Goal: Find specific page/section: Find specific page/section

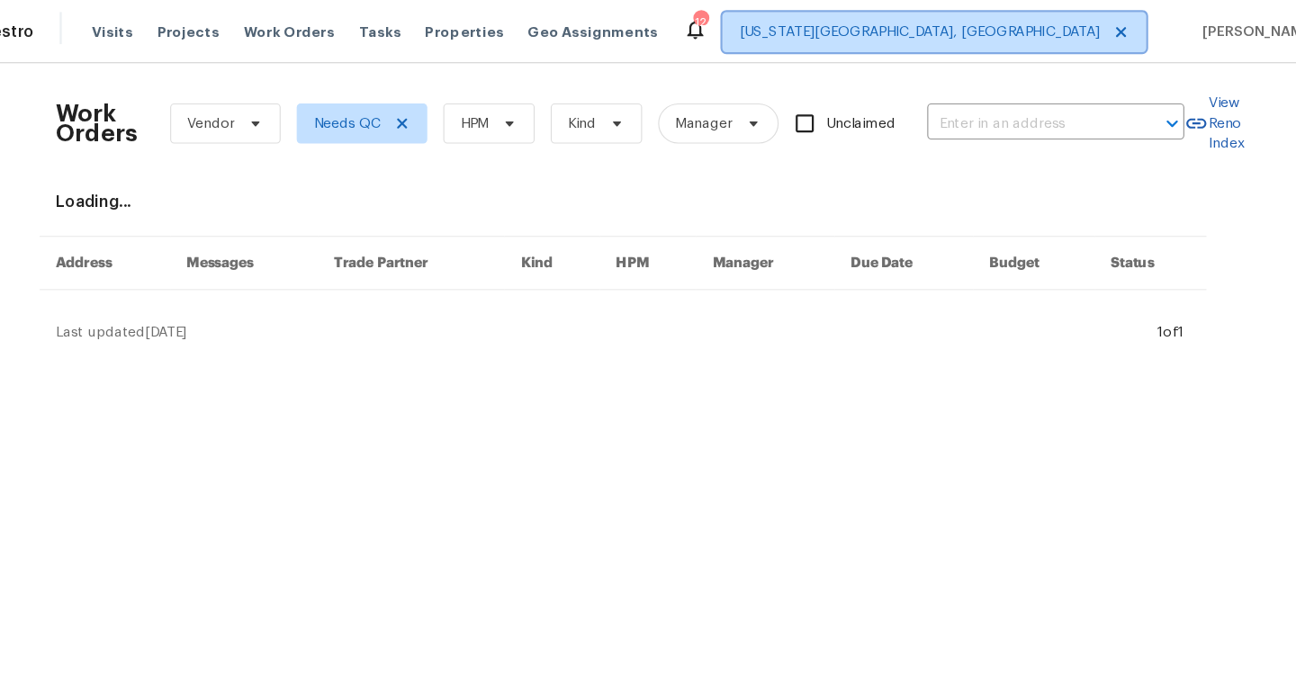
click at [1048, 32] on span "[US_STATE][GEOGRAPHIC_DATA], [GEOGRAPHIC_DATA]" at bounding box center [913, 29] width 323 height 18
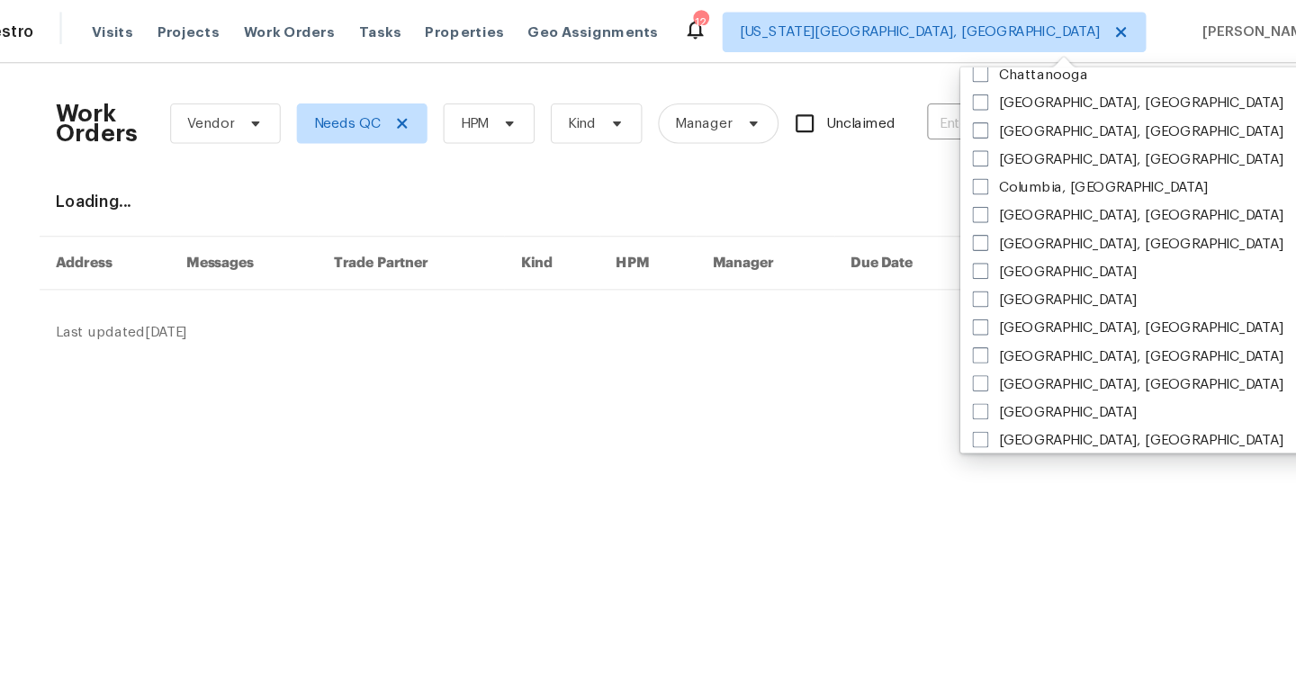
scroll to position [310, 0]
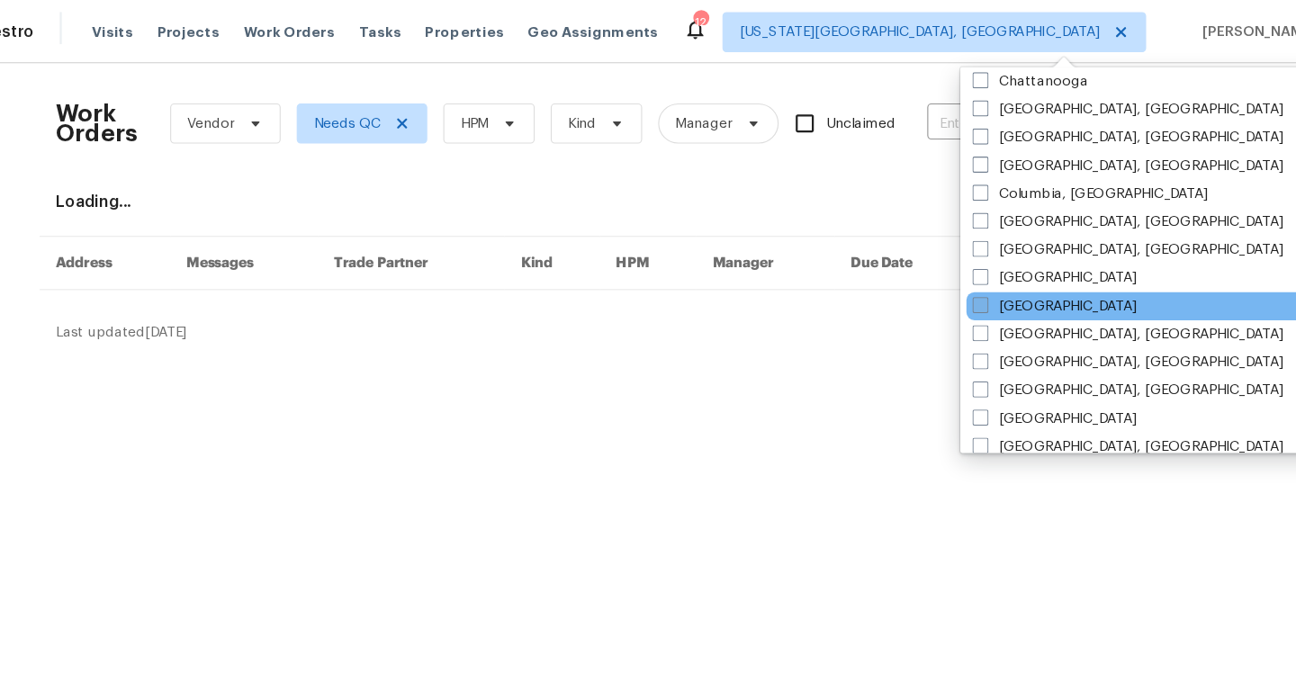
click at [974, 277] on span at bounding box center [968, 273] width 14 height 14
click at [973, 277] on input "[GEOGRAPHIC_DATA]" at bounding box center [967, 271] width 12 height 12
checkbox input "true"
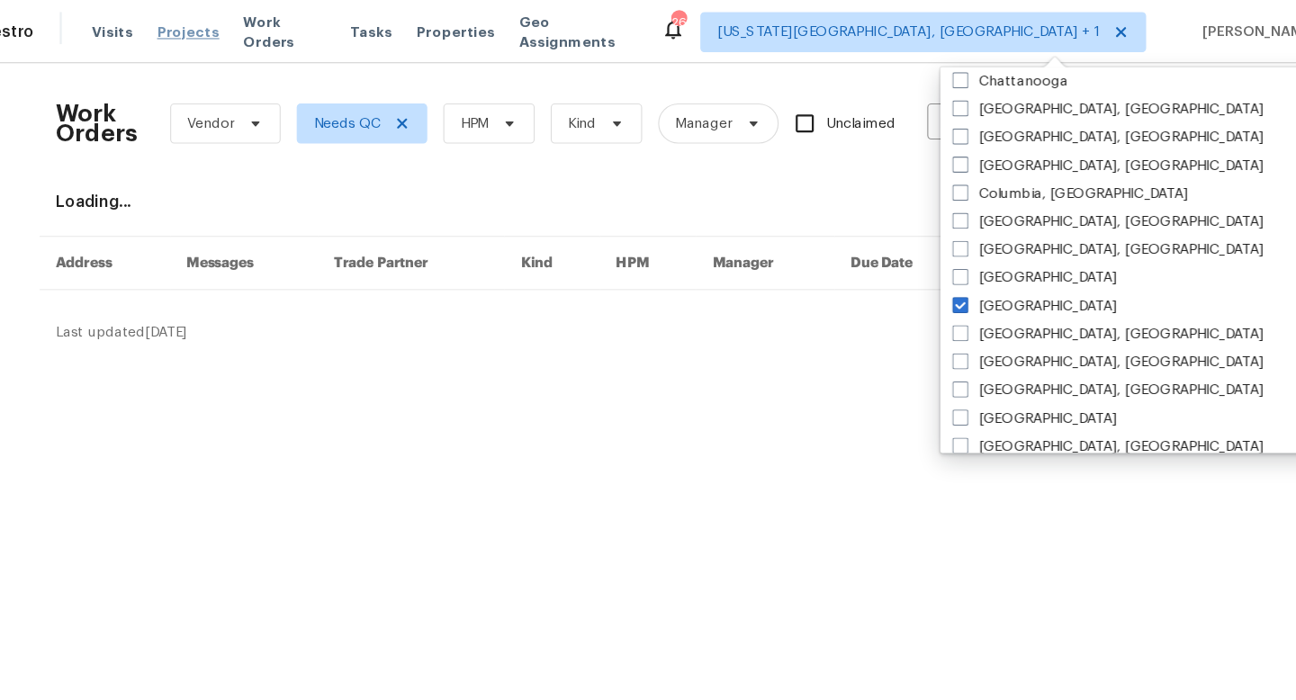
click at [255, 34] on span "Projects" at bounding box center [258, 29] width 56 height 18
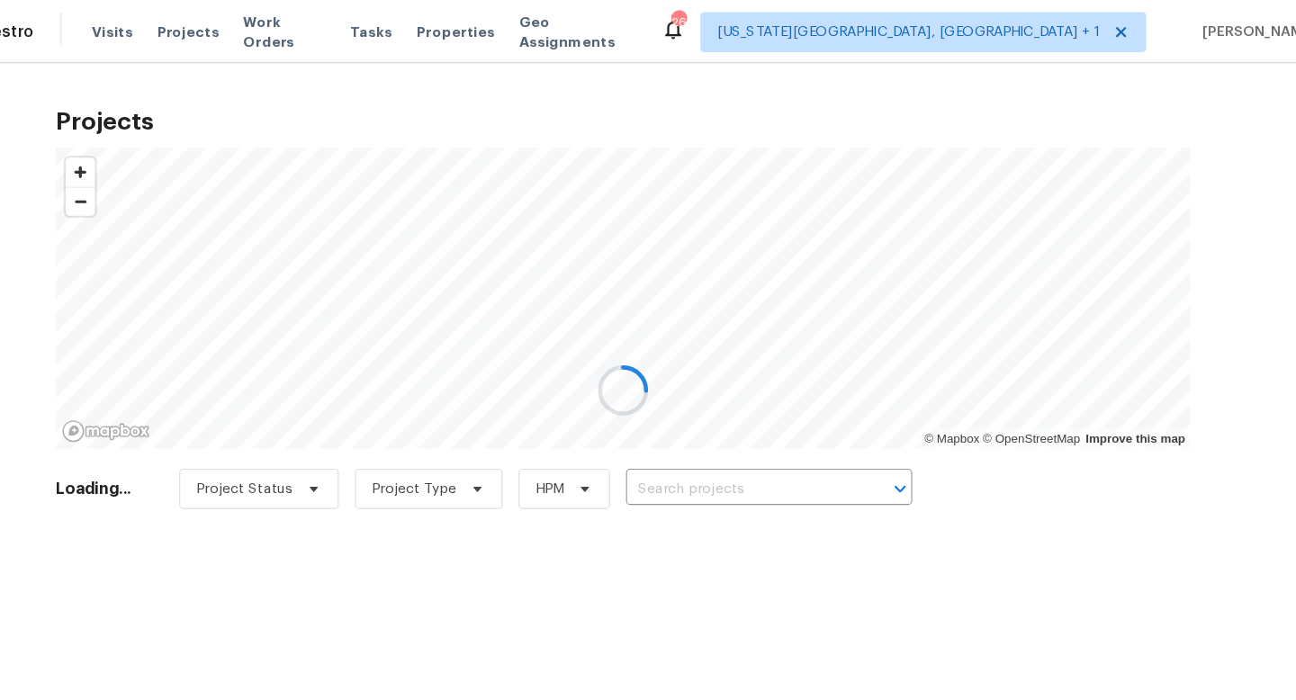
click at [702, 431] on div at bounding box center [648, 350] width 1296 height 700
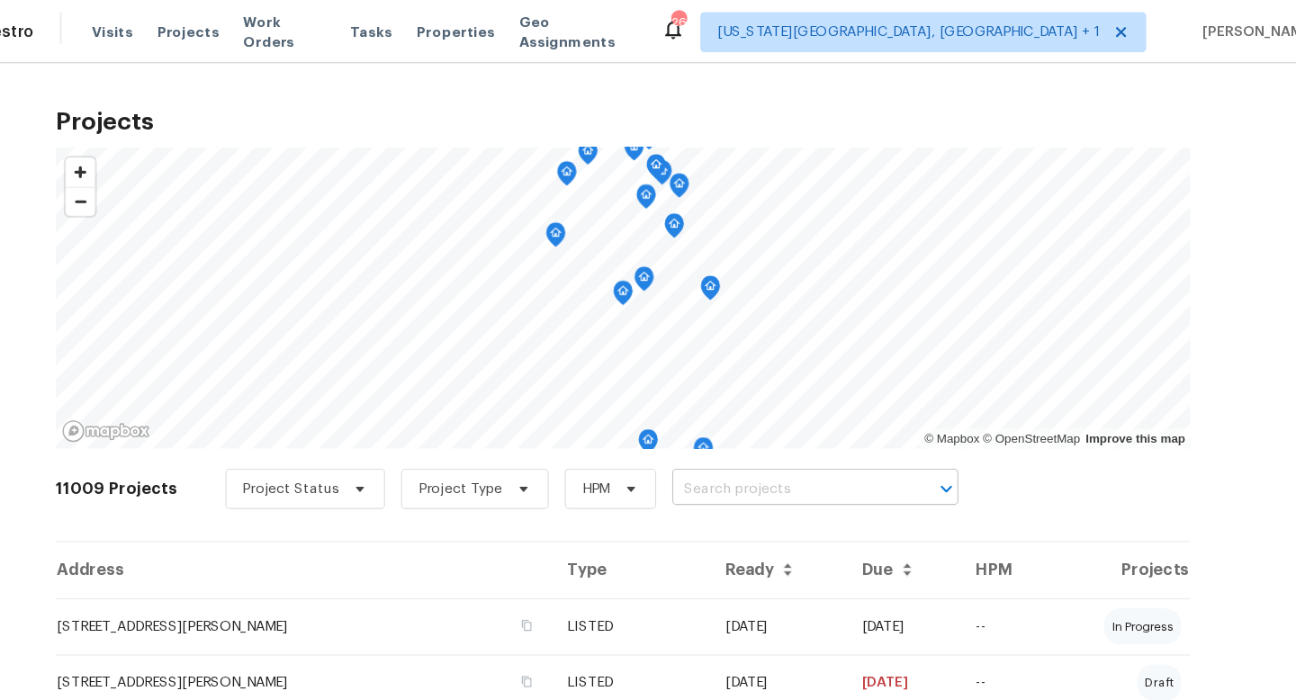
click at [701, 426] on input "text" at bounding box center [795, 439] width 206 height 28
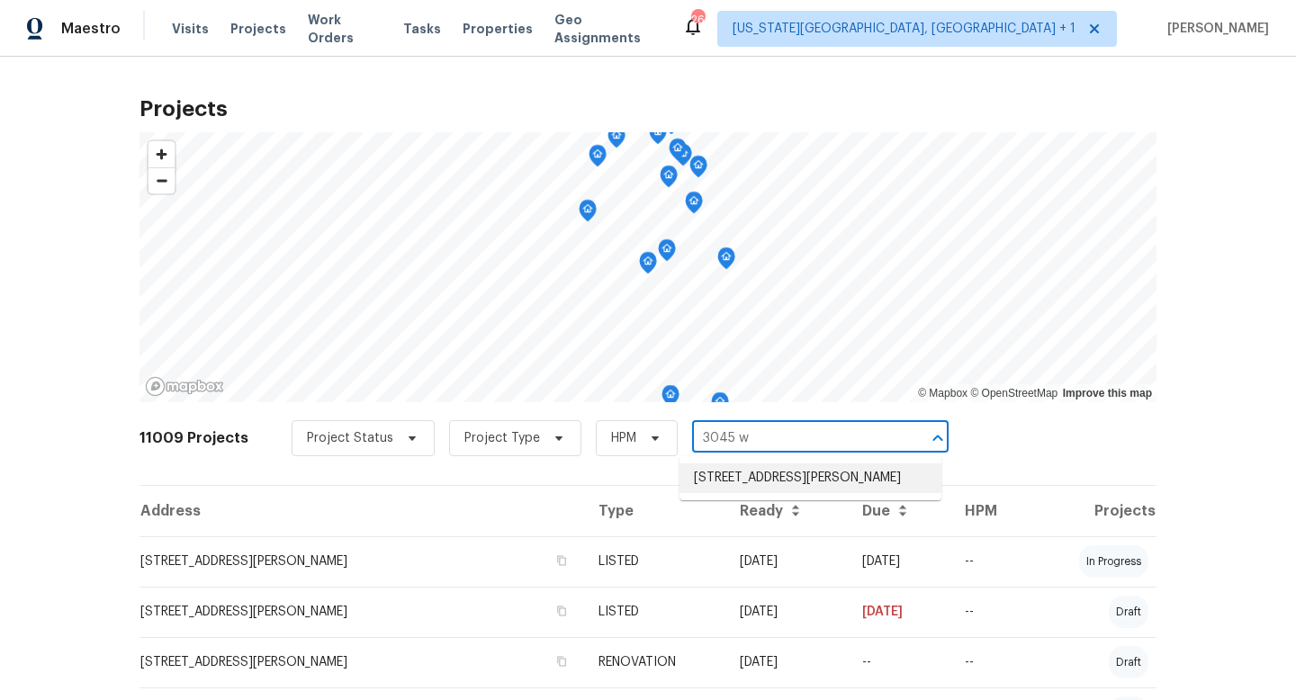
type input "3045 w"
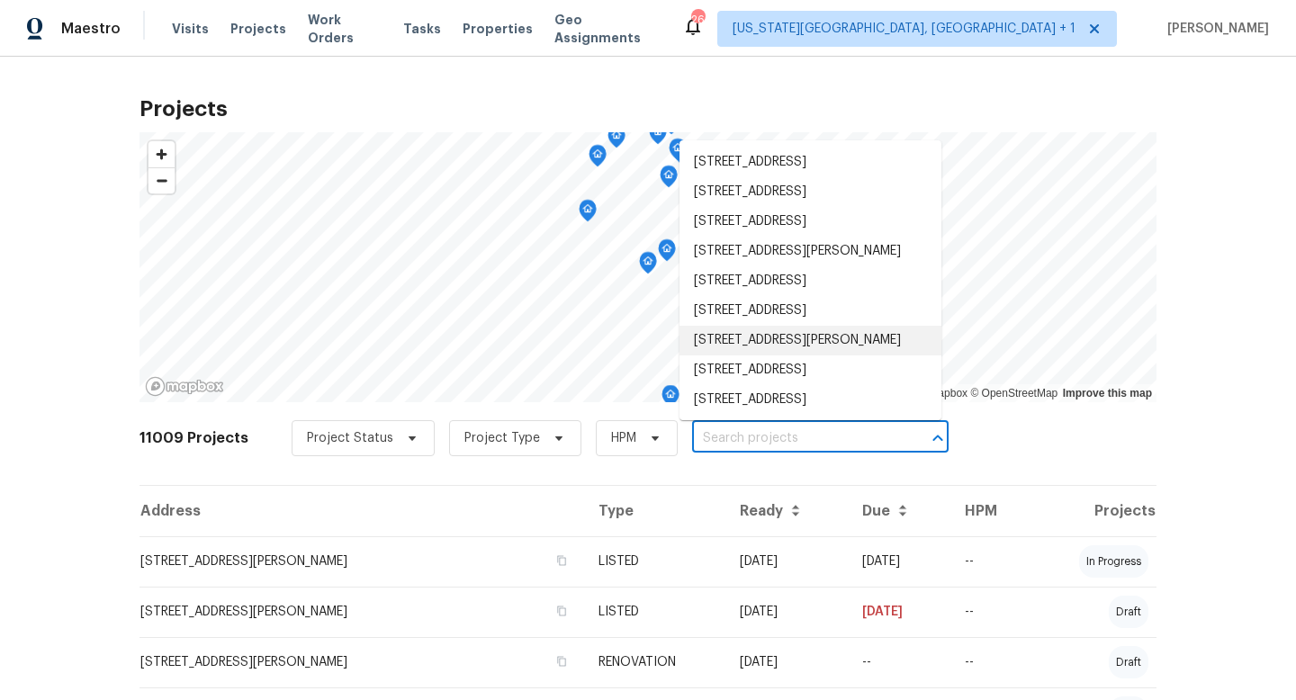
click at [775, 442] on input "text" at bounding box center [795, 439] width 206 height 28
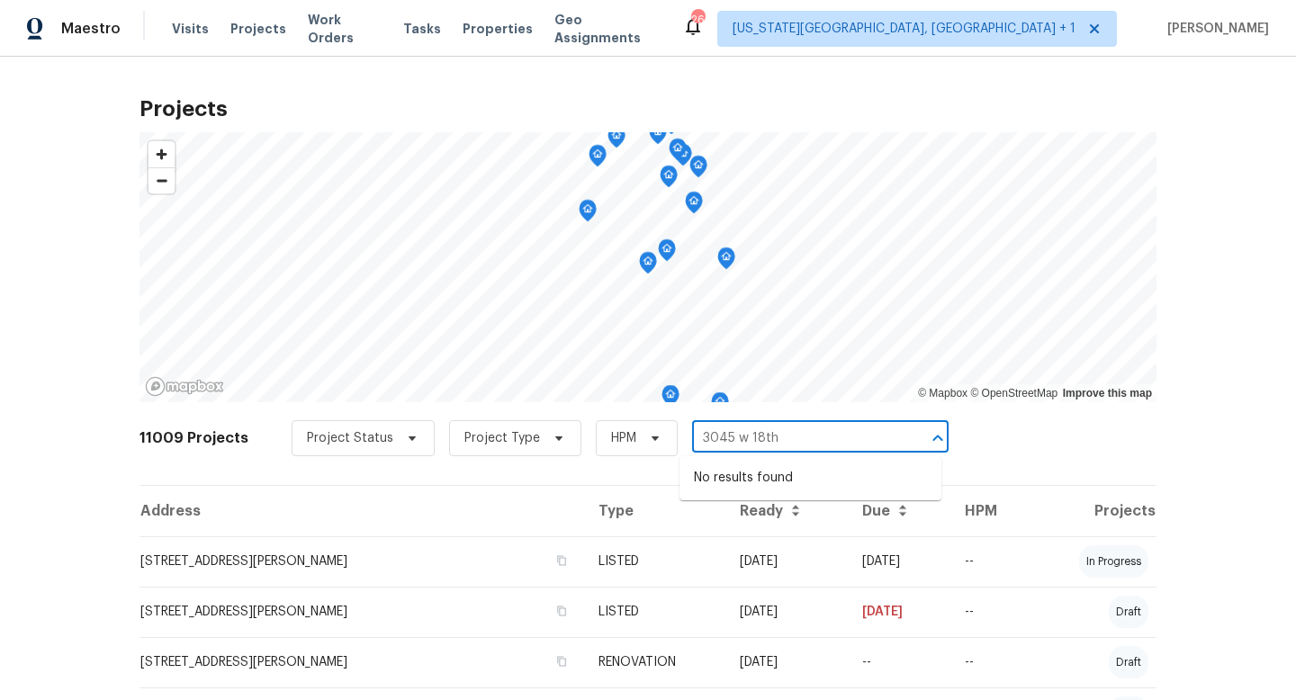
type input "3045 w 18th"
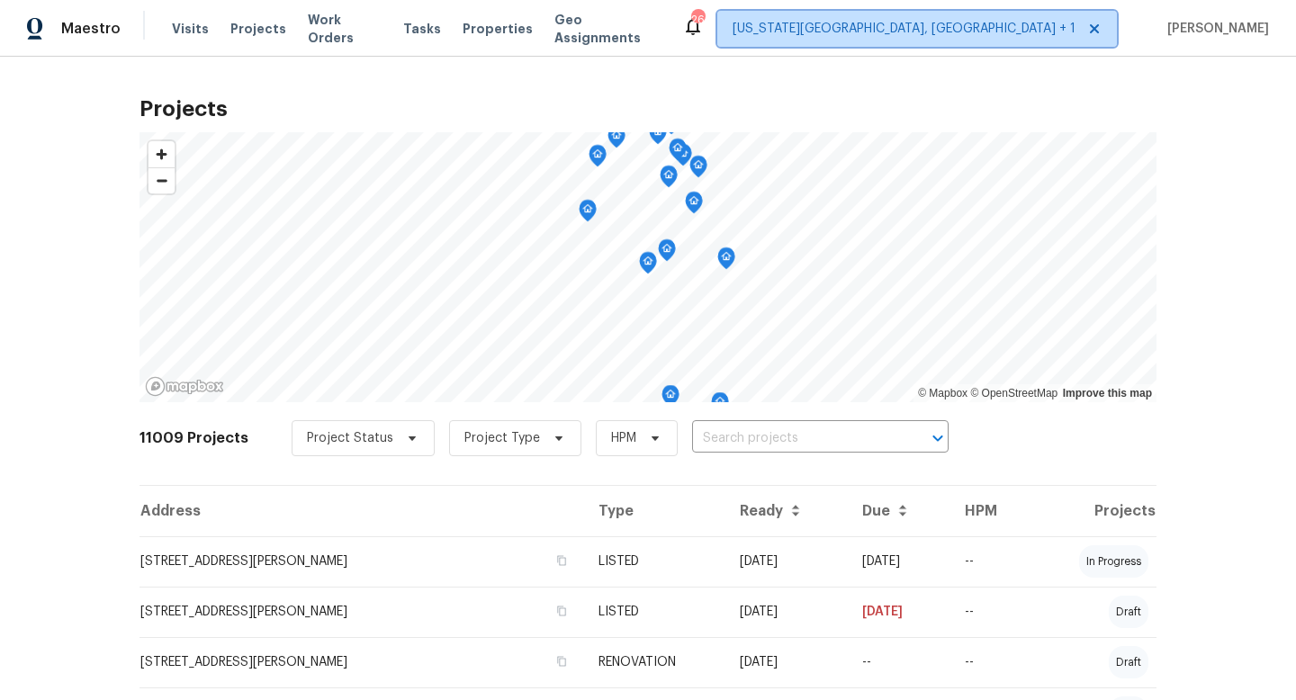
click at [1003, 39] on span "[US_STATE][GEOGRAPHIC_DATA], [GEOGRAPHIC_DATA] + 1" at bounding box center [916, 29] width 399 height 36
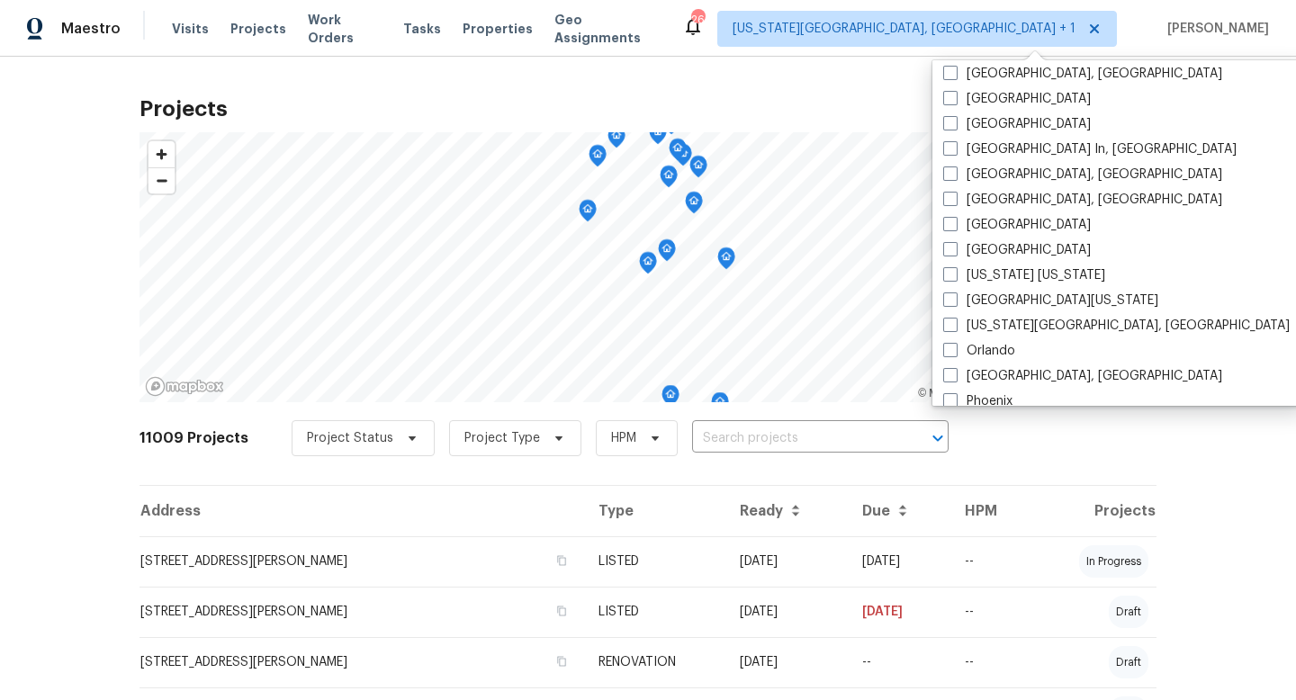
scroll to position [729, 0]
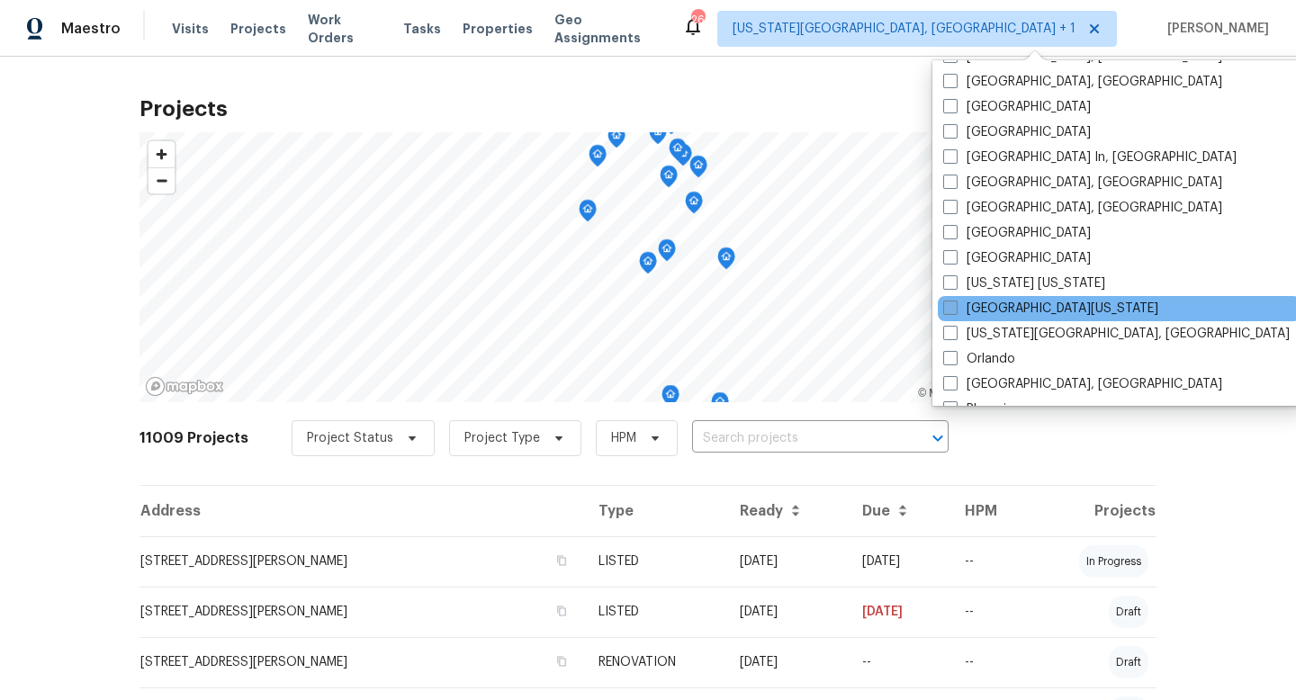
click at [962, 307] on label "[GEOGRAPHIC_DATA][US_STATE]" at bounding box center [1050, 309] width 215 height 18
click at [955, 307] on input "[GEOGRAPHIC_DATA][US_STATE]" at bounding box center [949, 306] width 12 height 12
checkbox input "true"
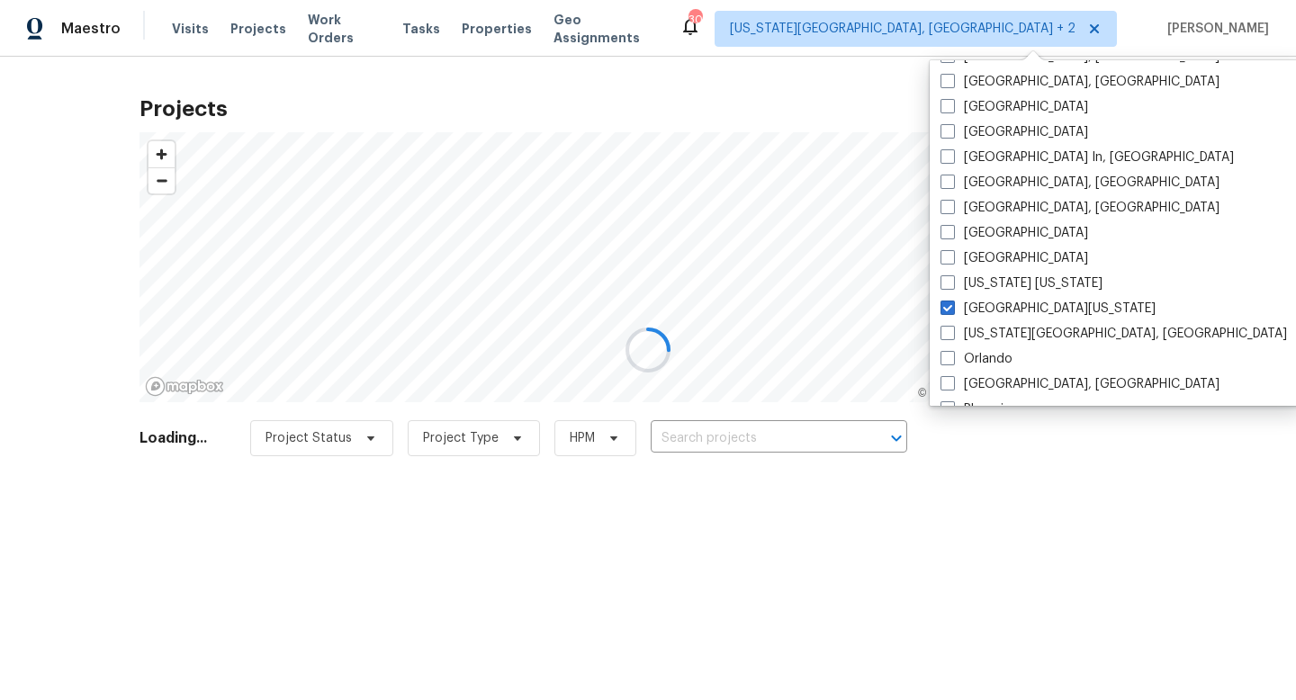
click at [737, 442] on div at bounding box center [648, 350] width 1296 height 700
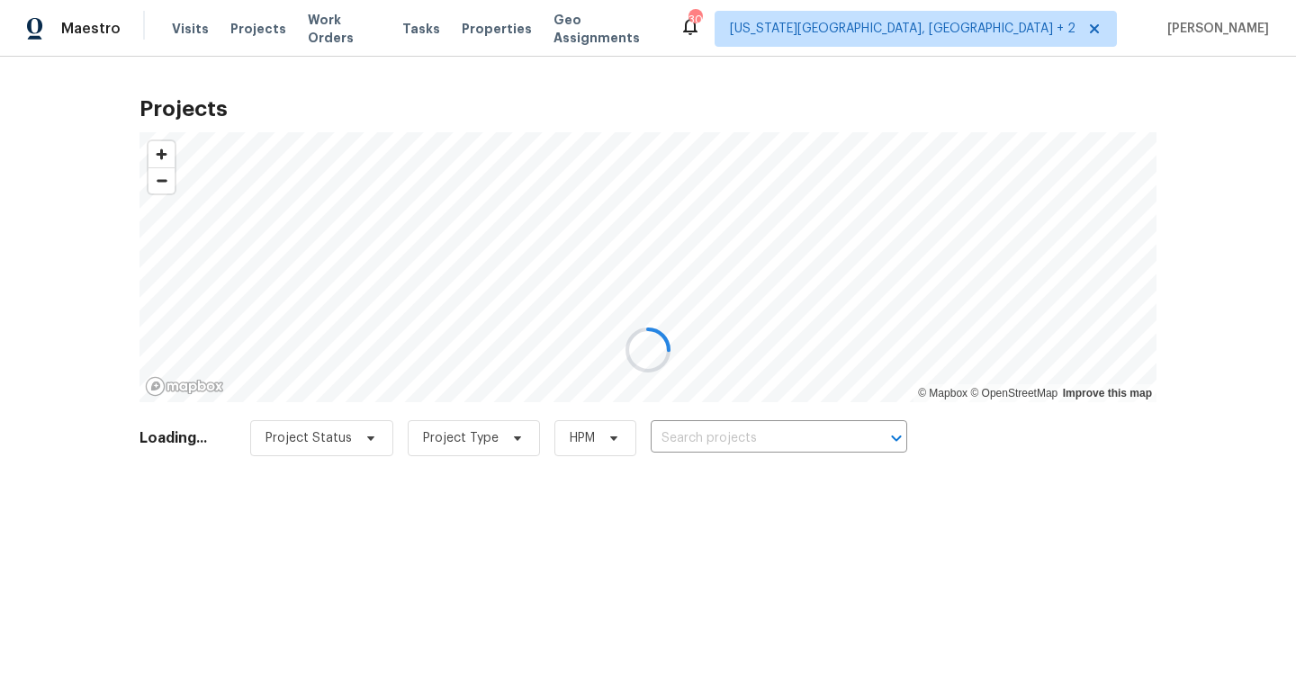
click at [737, 438] on div at bounding box center [648, 350] width 1296 height 700
click at [737, 437] on div at bounding box center [648, 350] width 1296 height 700
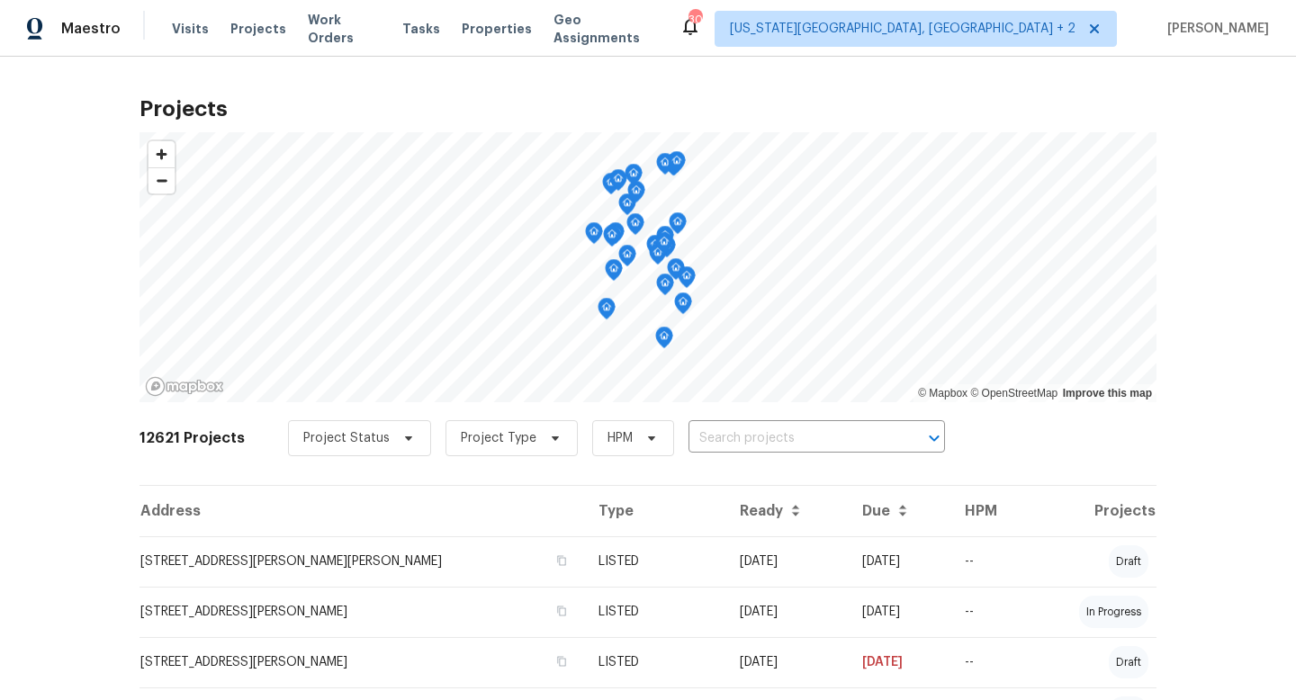
click at [737, 437] on input "text" at bounding box center [791, 439] width 206 height 28
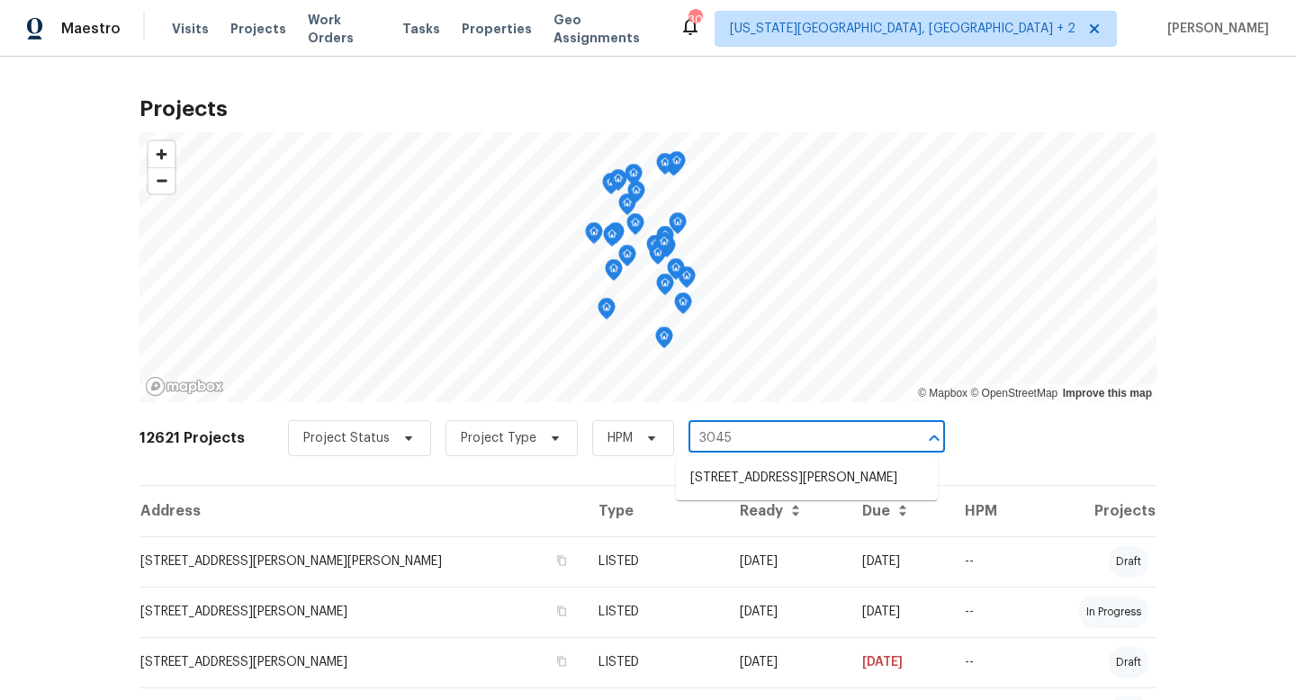
type input "3045"
click at [731, 435] on input "text" at bounding box center [791, 439] width 206 height 28
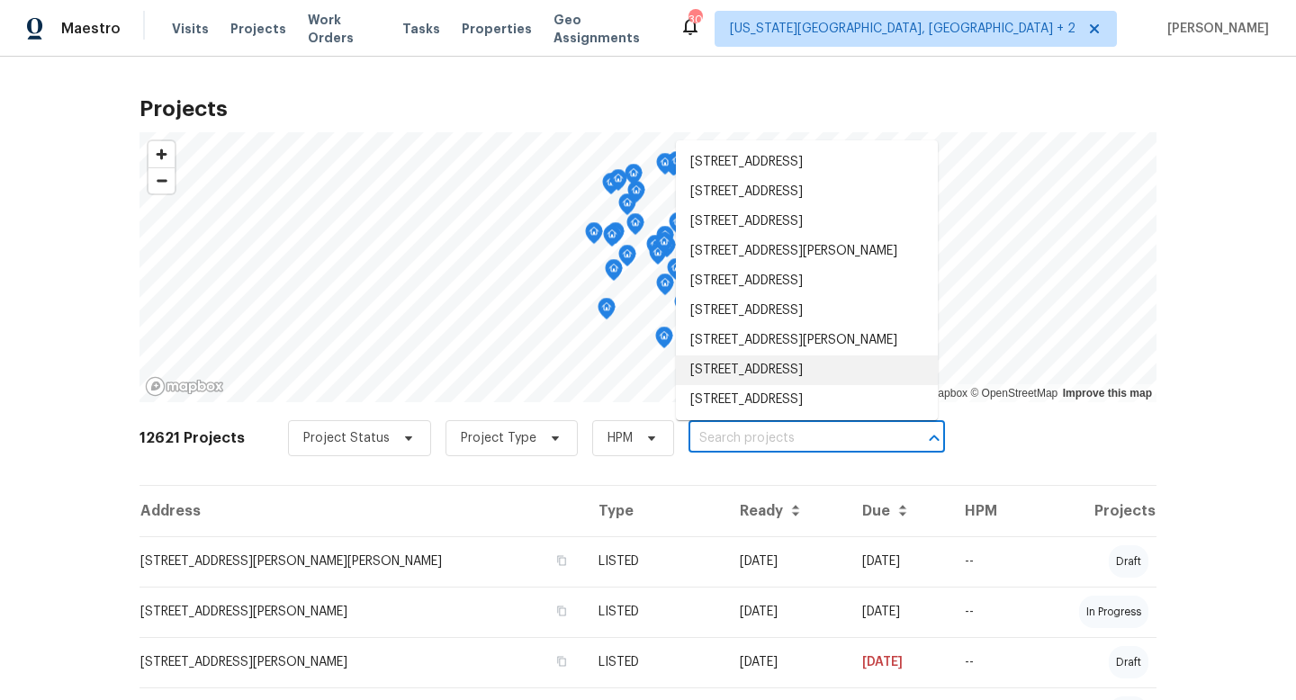
scroll to position [40, 0]
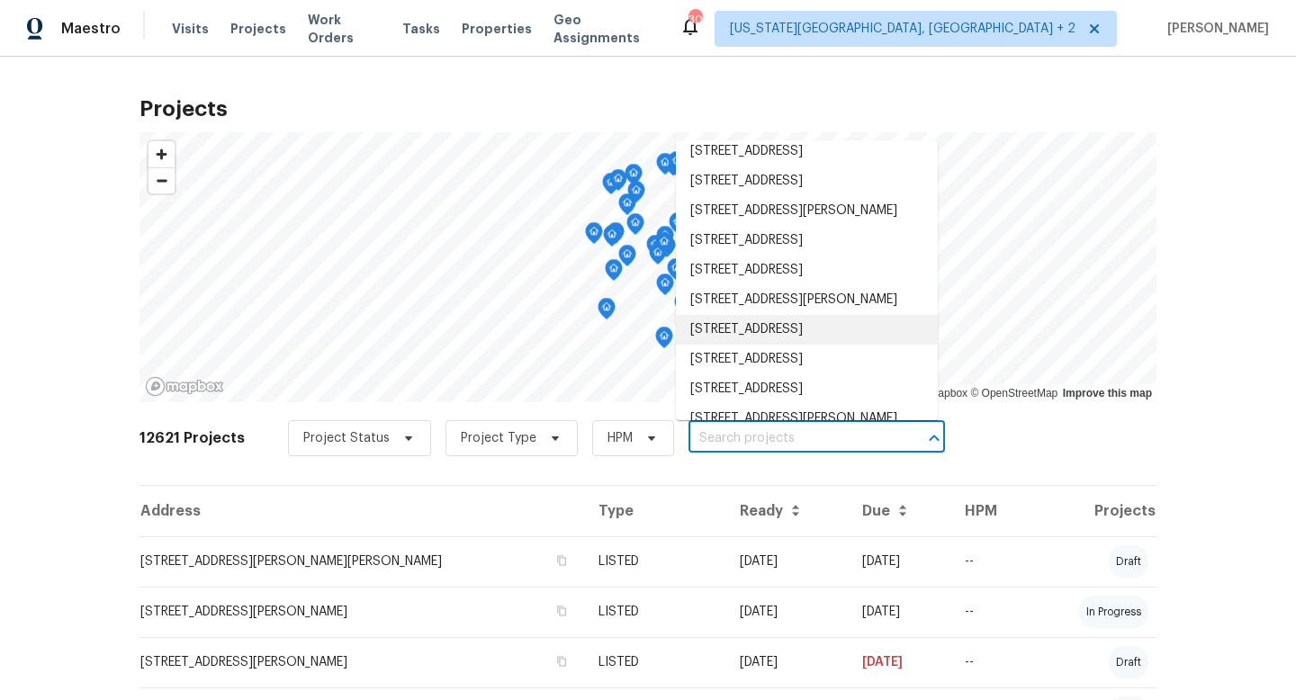
paste input "[STREET_ADDRESS]"
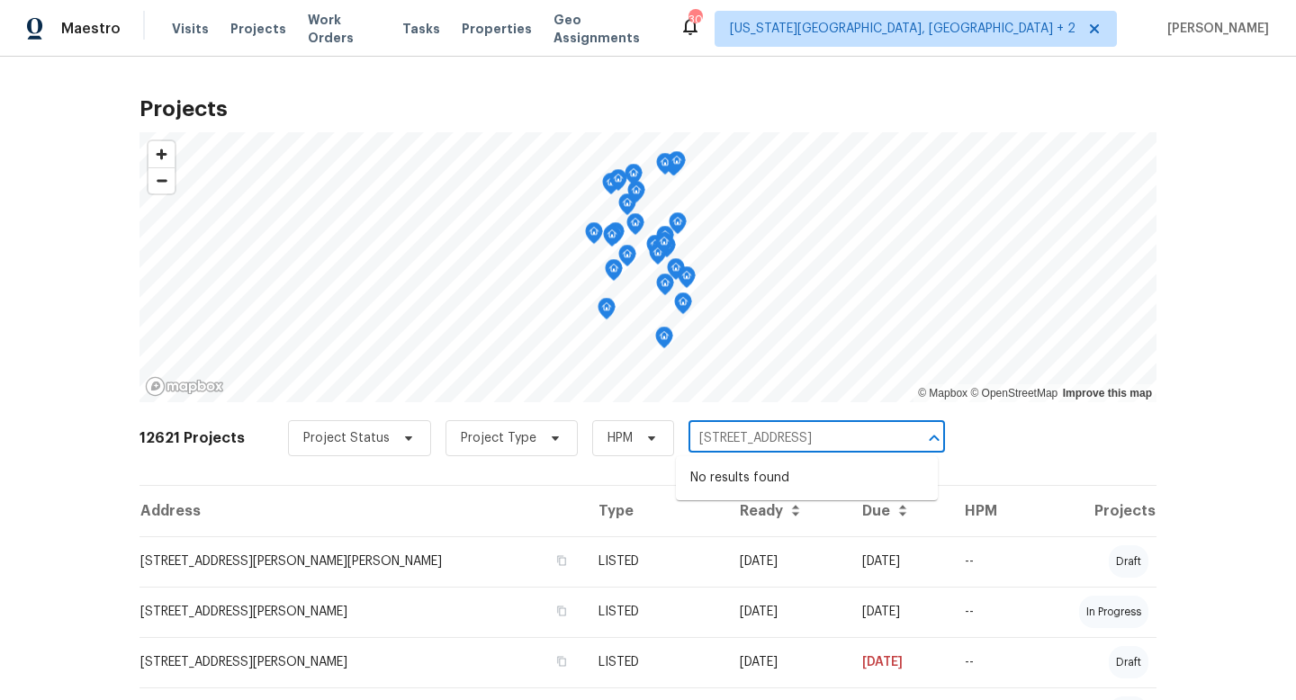
click at [714, 442] on input "[STREET_ADDRESS]" at bounding box center [791, 439] width 206 height 28
drag, startPoint x: 898, startPoint y: 431, endPoint x: 767, endPoint y: 430, distance: 130.5
click at [767, 430] on div "[STREET_ADDRESS] ​" at bounding box center [816, 439] width 256 height 28
drag, startPoint x: 914, startPoint y: 437, endPoint x: 761, endPoint y: 434, distance: 153.0
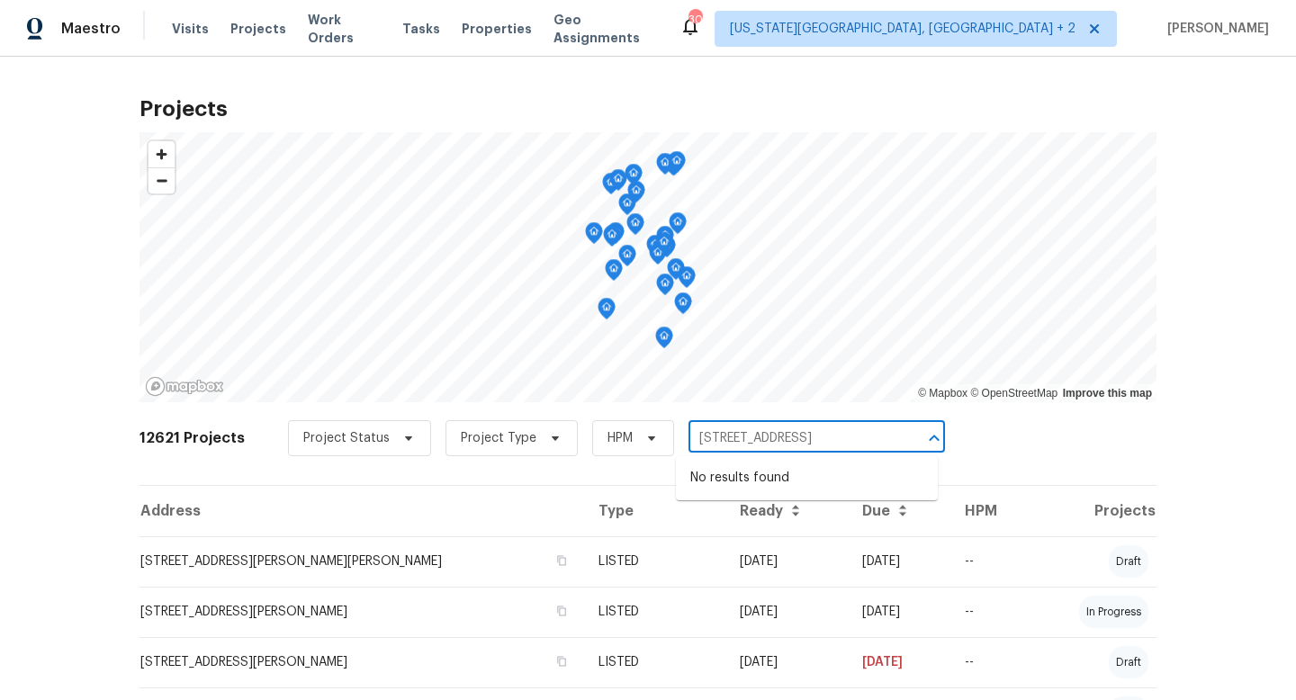
click at [760, 436] on div "[STREET_ADDRESS] ​" at bounding box center [816, 439] width 256 height 28
drag, startPoint x: 901, startPoint y: 436, endPoint x: 731, endPoint y: 436, distance: 170.1
click at [731, 436] on div "[STREET_ADDRESS] ​" at bounding box center [816, 439] width 256 height 28
drag, startPoint x: 731, startPoint y: 436, endPoint x: 1022, endPoint y: 434, distance: 291.5
click at [1022, 434] on div "12621 Projects Project Status Project Type HPM [STREET_ADDRESS] ​" at bounding box center [647, 449] width 1017 height 72
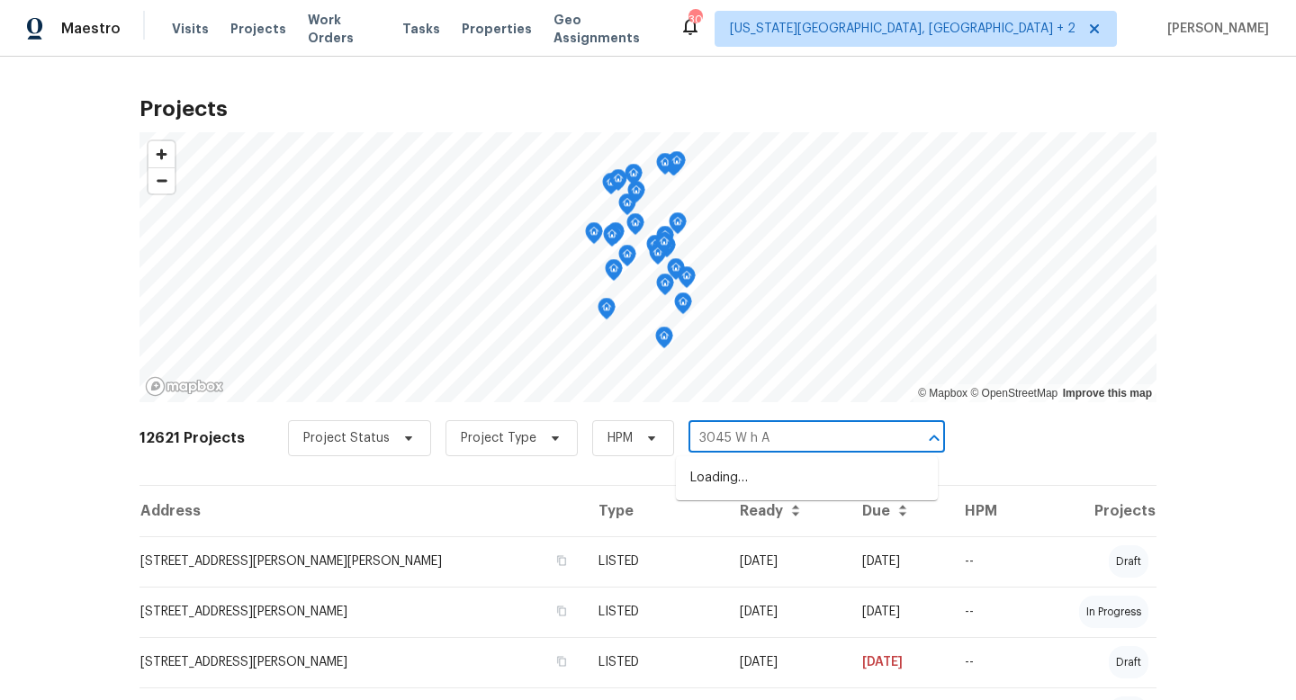
scroll to position [0, 0]
type input "3045 18th"
drag, startPoint x: 820, startPoint y: 443, endPoint x: 577, endPoint y: 430, distance: 243.3
click at [577, 430] on div "Project Status Project Type HPM 3045 18th ​" at bounding box center [616, 438] width 657 height 36
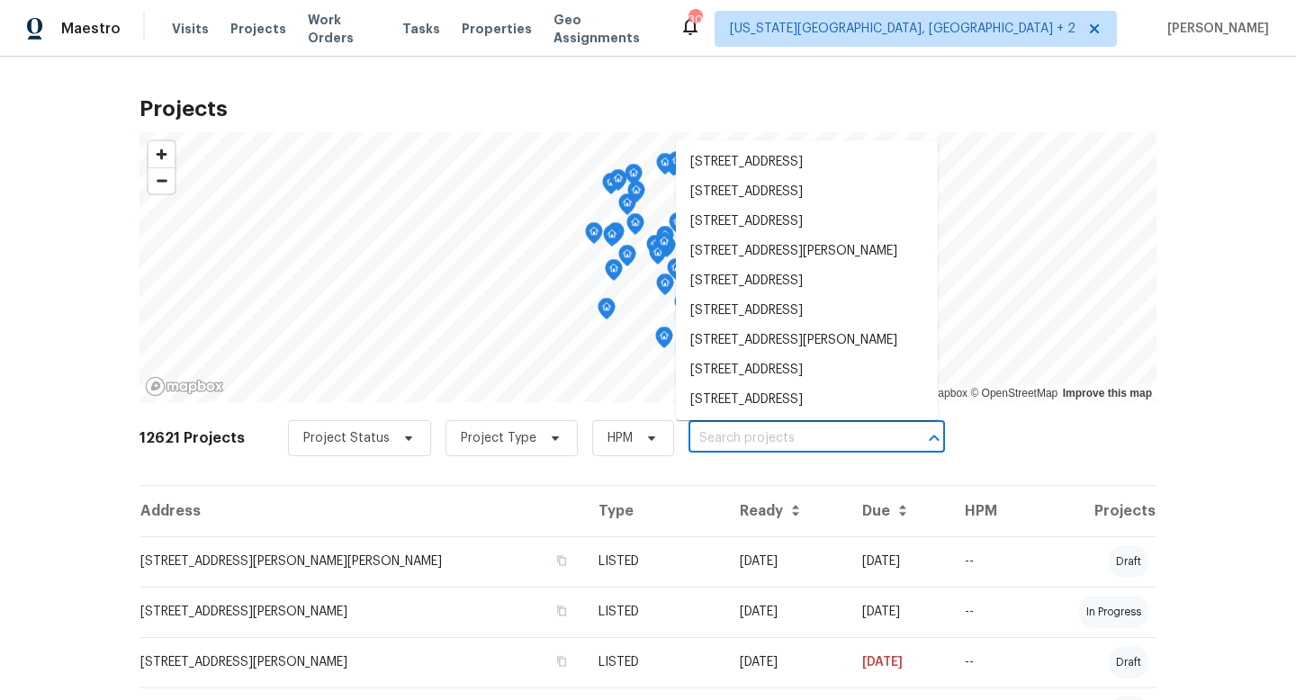
click at [725, 452] on div "Project Status Project Type HPM ​" at bounding box center [616, 438] width 657 height 36
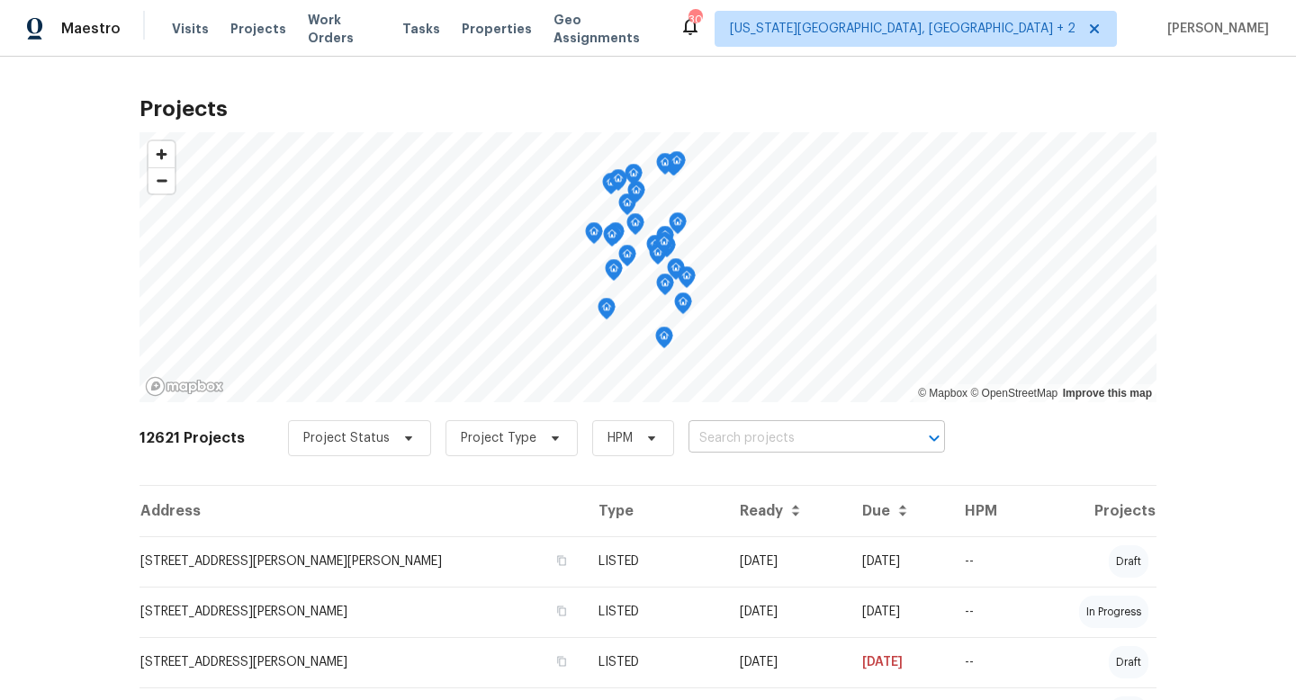
click at [725, 448] on input "text" at bounding box center [791, 439] width 206 height 28
paste input "[STREET_ADDRESS][US_STATE]"
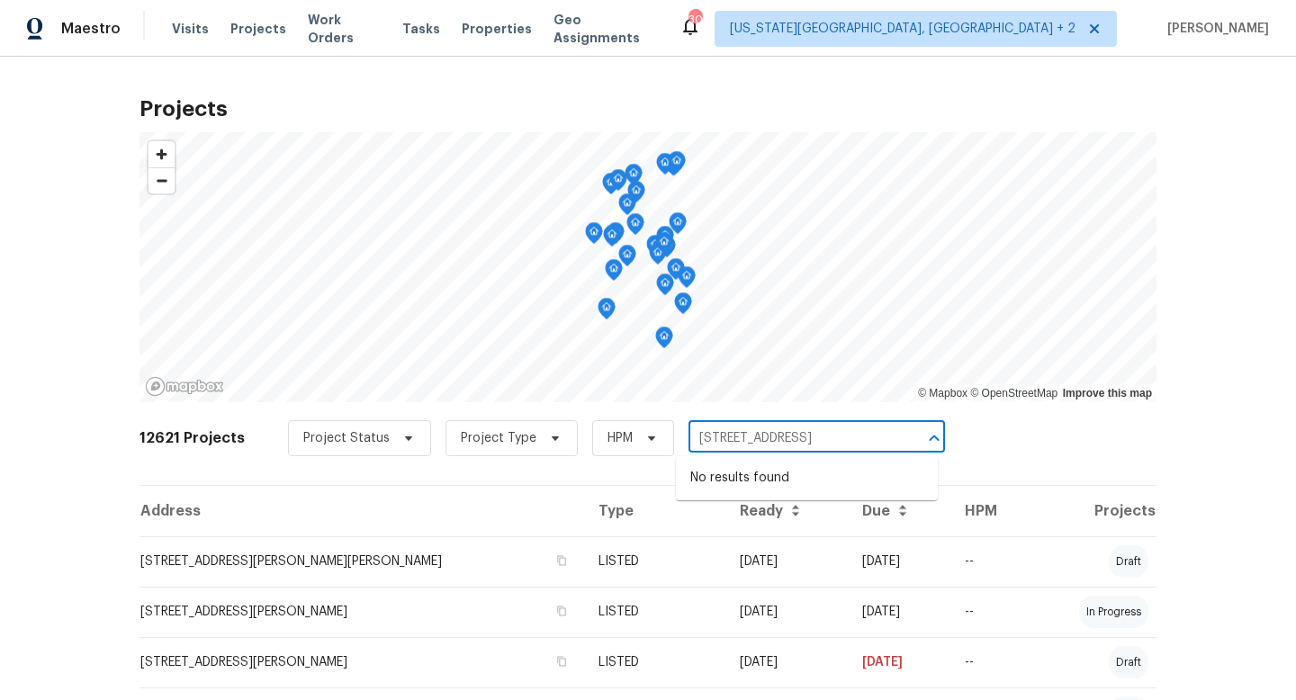
type input "[STREET_ADDRESS]"
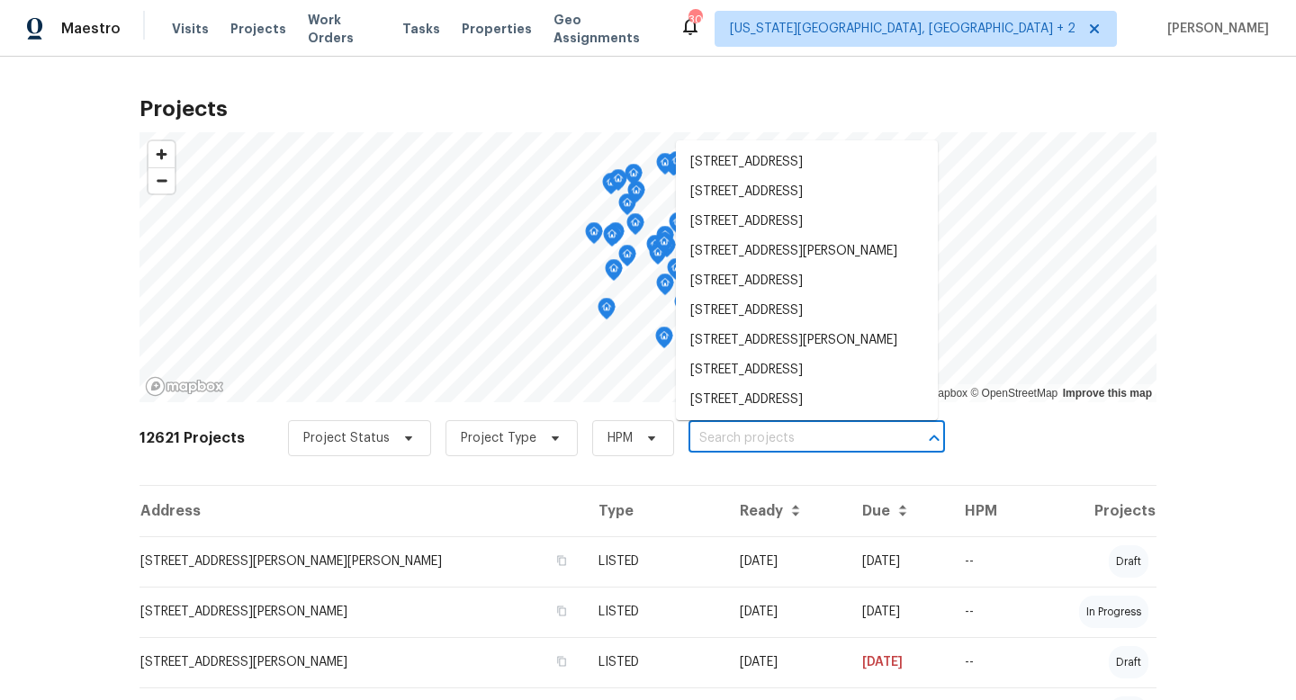
click at [737, 448] on input "text" at bounding box center [791, 439] width 206 height 28
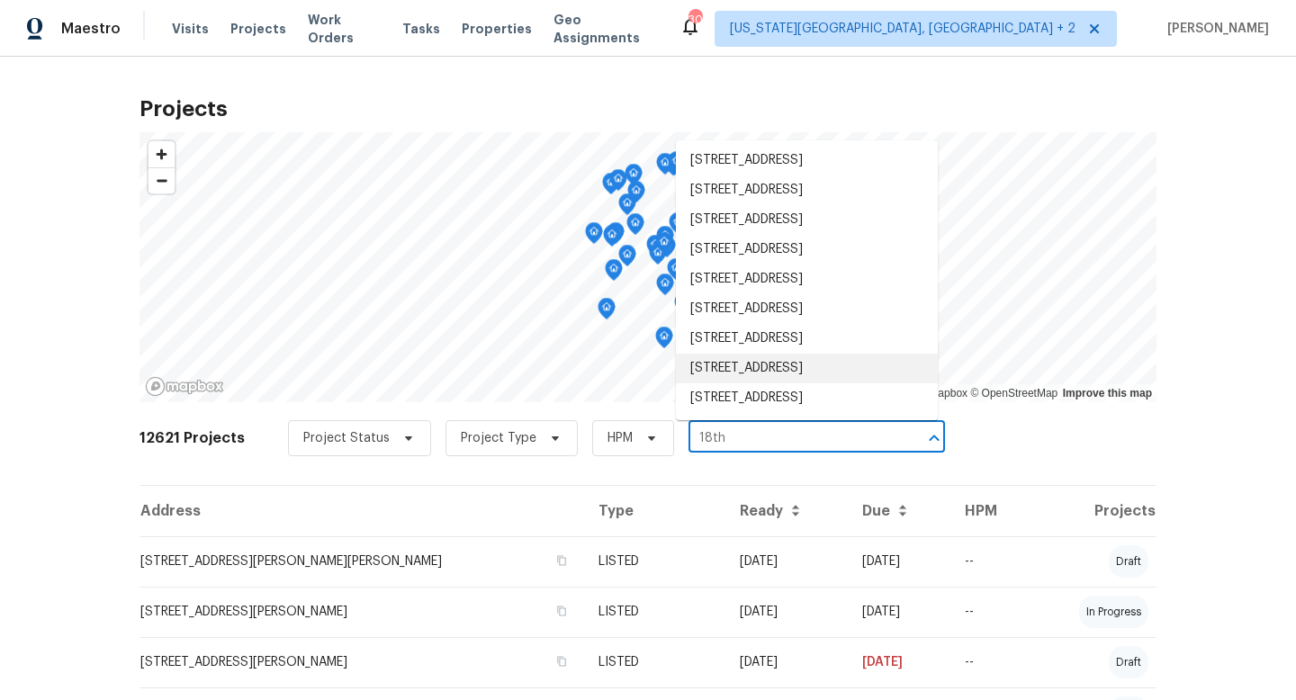
click at [688, 439] on input "18th" at bounding box center [791, 439] width 206 height 28
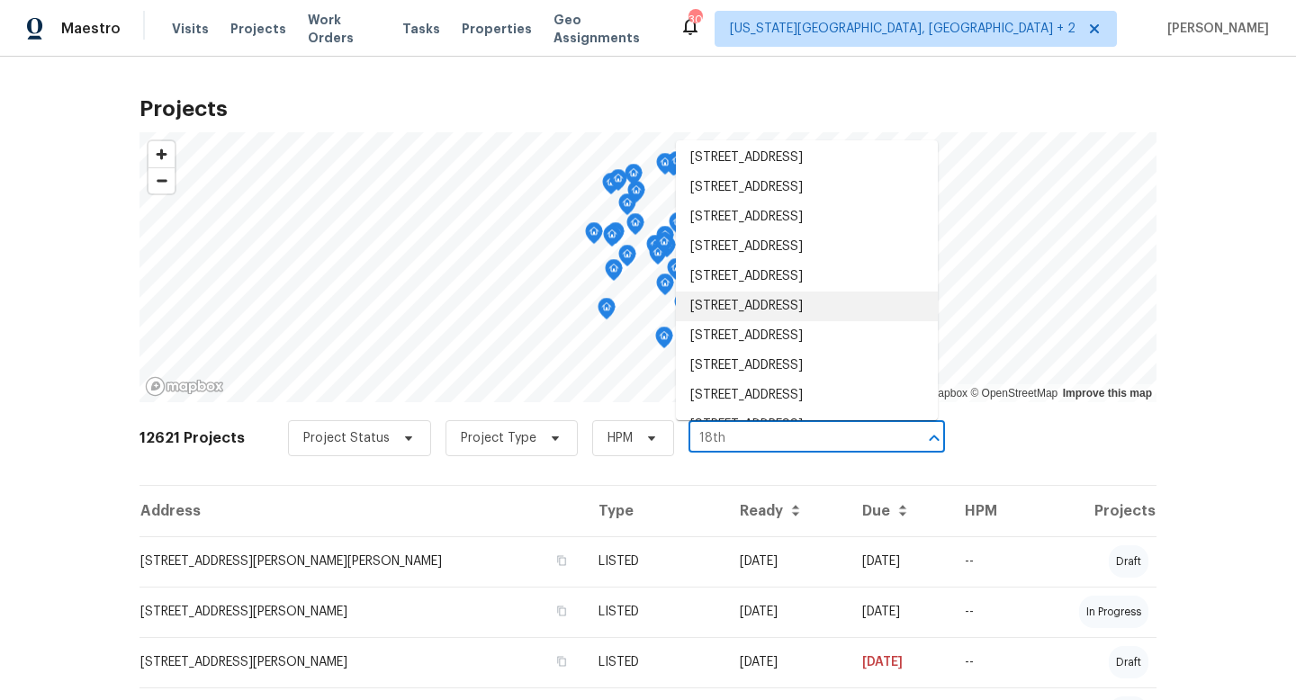
scroll to position [0, 0]
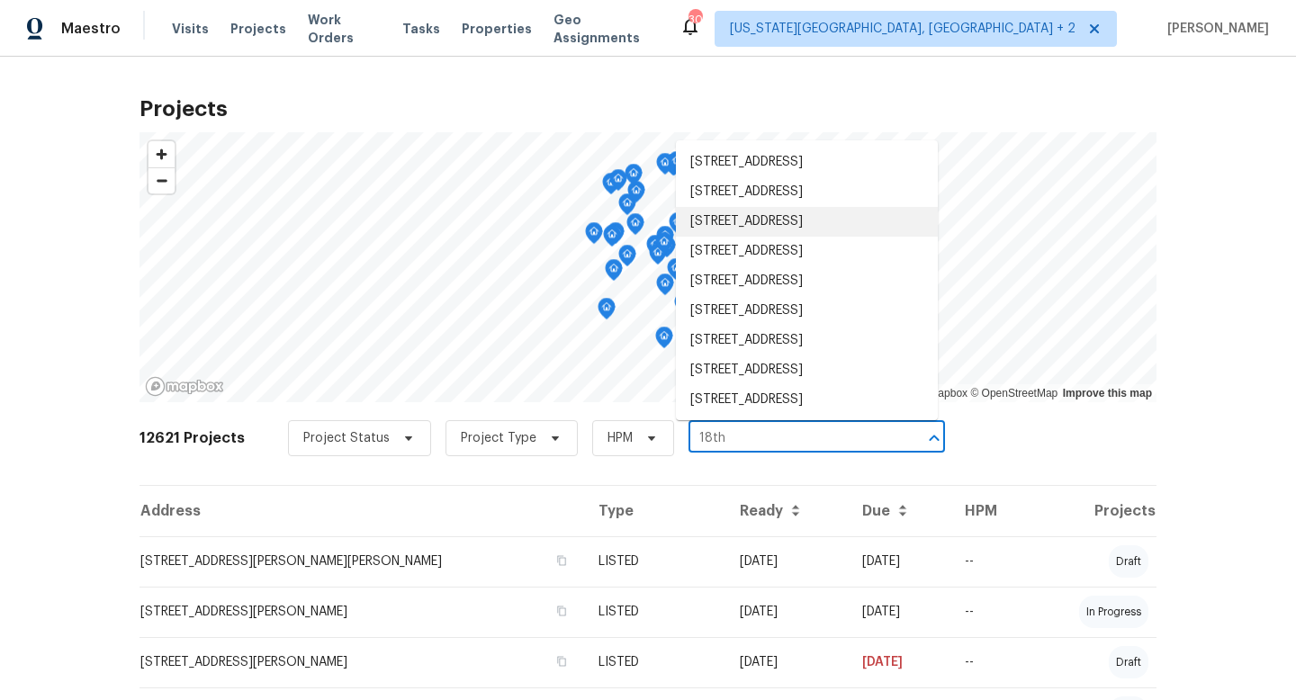
type input "18th"
